Goal: Task Accomplishment & Management: Use online tool/utility

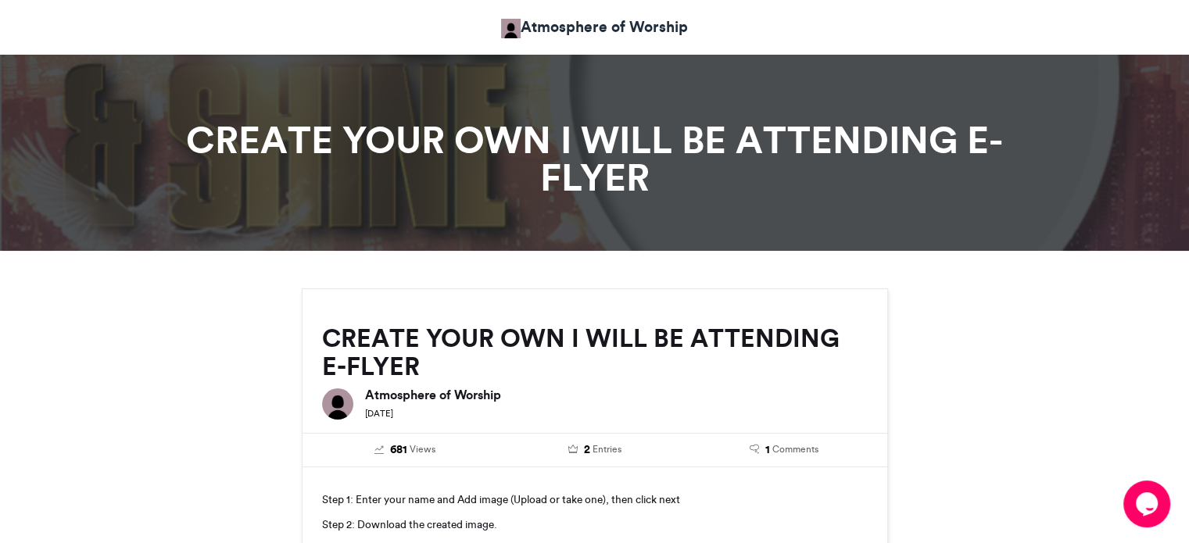
click at [569, 29] on link "Atmosphere of Worship" at bounding box center [594, 27] width 187 height 23
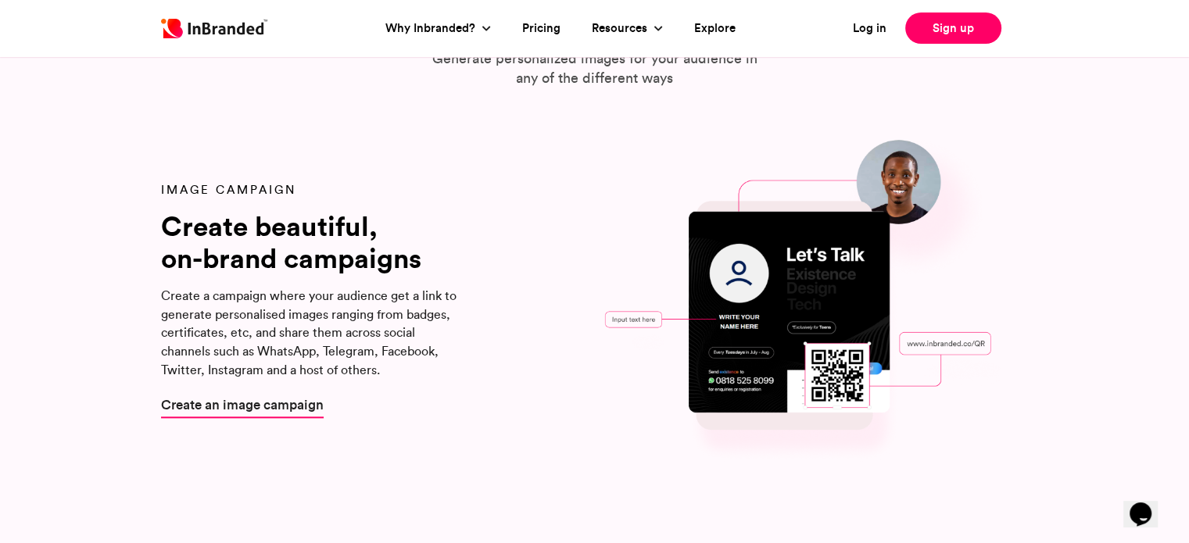
scroll to position [1662, 0]
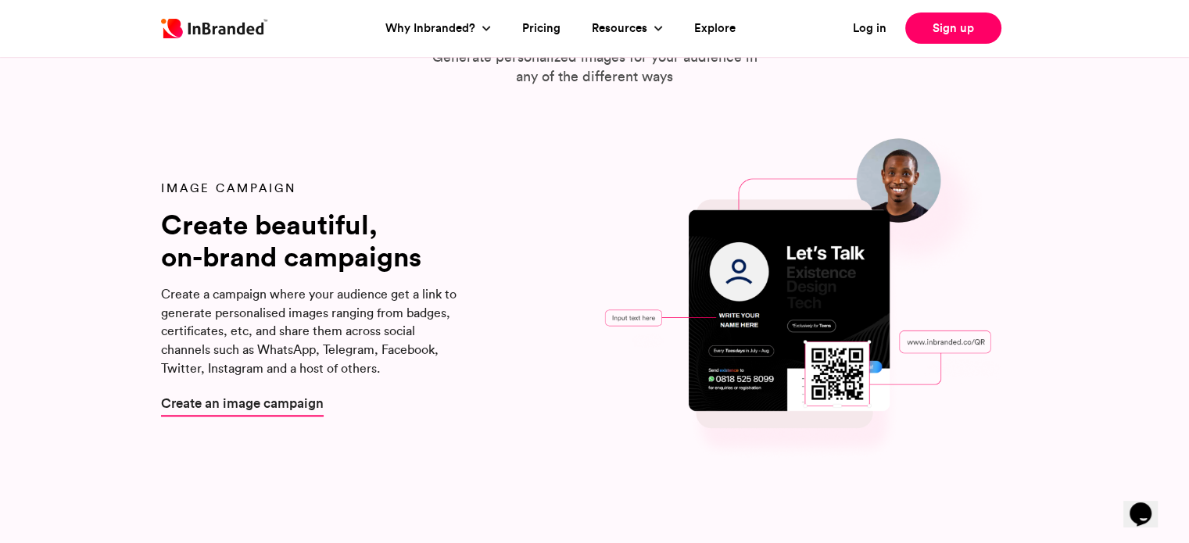
click at [217, 403] on span "Create an image campaign" at bounding box center [242, 403] width 163 height 20
